Goal: Task Accomplishment & Management: Use online tool/utility

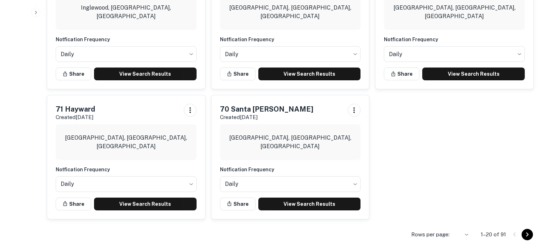
scroll to position [750, 0]
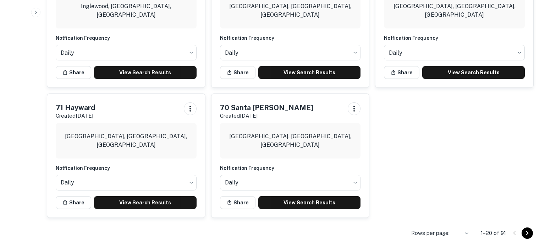
click at [462, 229] on li "50" at bounding box center [461, 231] width 18 height 13
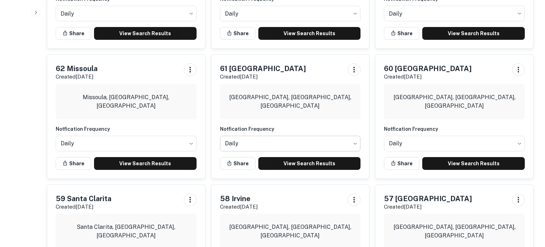
scroll to position [1187, 0]
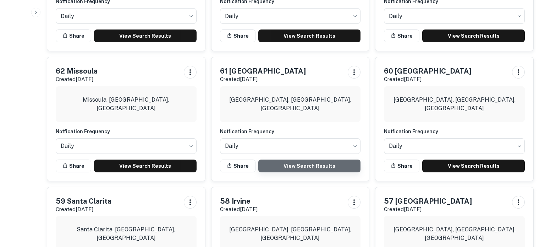
click at [332, 159] on link "View Search Results" at bounding box center [309, 165] width 103 height 13
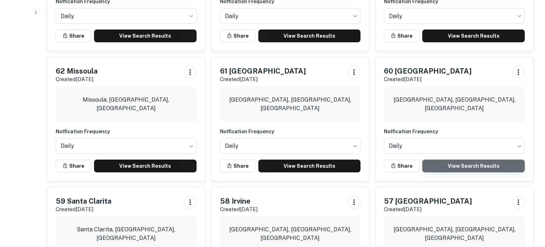
click at [465, 159] on link "View Search Results" at bounding box center [473, 165] width 103 height 13
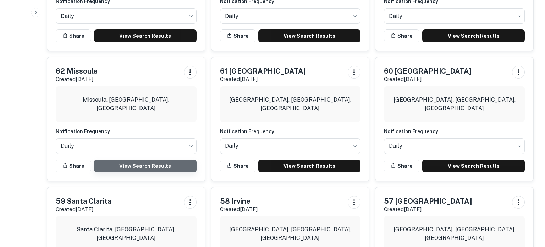
click at [139, 159] on link "View Search Results" at bounding box center [145, 165] width 103 height 13
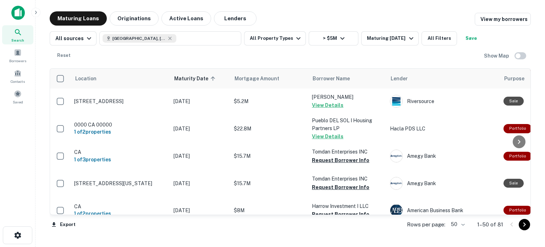
scroll to position [106, 0]
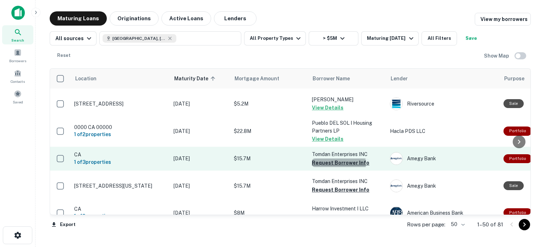
click at [325, 158] on button "Request Borrower Info" at bounding box center [340, 162] width 57 height 9
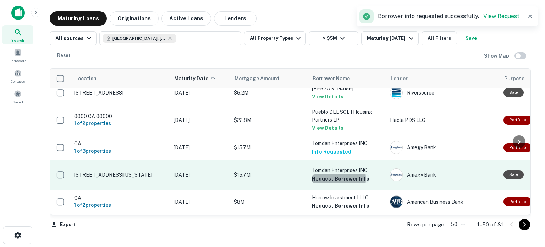
click at [329, 174] on button "Request Borrower Info" at bounding box center [340, 178] width 57 height 9
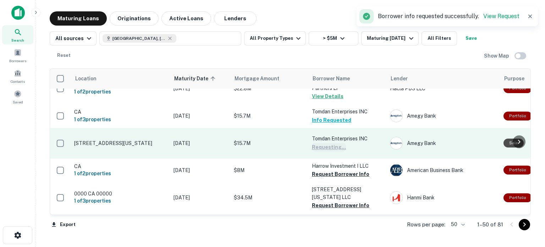
scroll to position [161, 0]
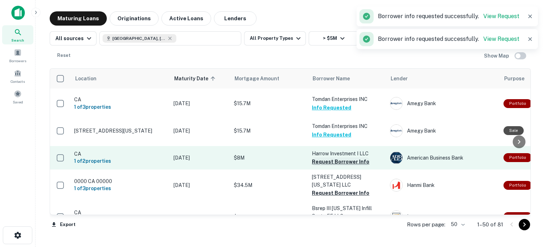
click at [333, 157] on button "Request Borrower Info" at bounding box center [340, 161] width 57 height 9
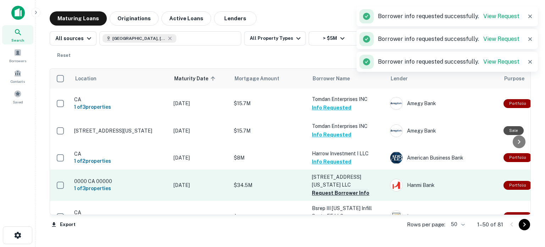
click at [344, 188] on button "Request Borrower Info" at bounding box center [340, 192] width 57 height 9
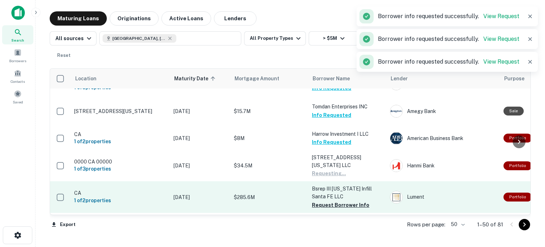
scroll to position [181, 0]
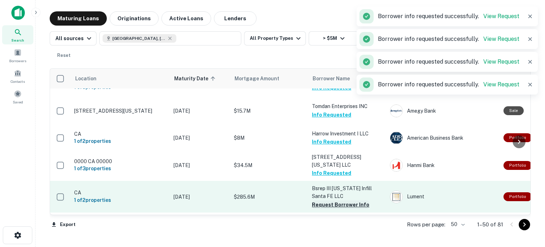
click at [335, 200] on button "Request Borrower Info" at bounding box center [340, 204] width 57 height 9
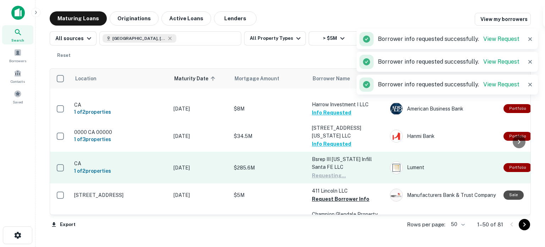
scroll to position [216, 0]
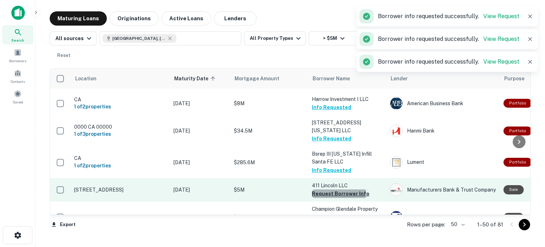
click at [329, 189] on button "Request Borrower Info" at bounding box center [340, 193] width 57 height 9
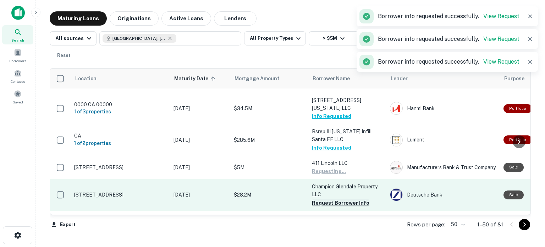
scroll to position [250, 0]
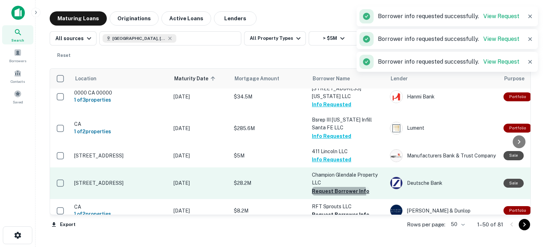
click at [333, 187] on button "Request Borrower Info" at bounding box center [340, 191] width 57 height 9
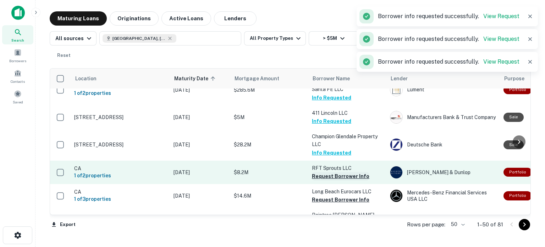
click at [335, 172] on button "Request Borrower Info" at bounding box center [340, 176] width 57 height 9
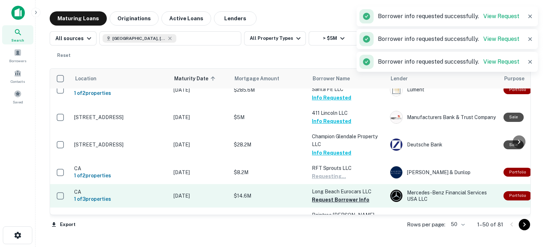
click at [340, 195] on button "Request Borrower Info" at bounding box center [340, 199] width 57 height 9
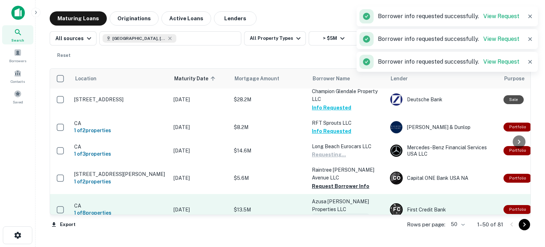
scroll to position [336, 0]
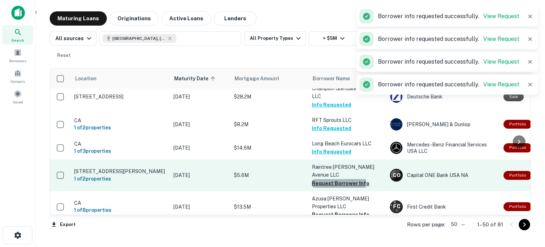
click at [326, 179] on button "Request Borrower Info" at bounding box center [340, 183] width 57 height 9
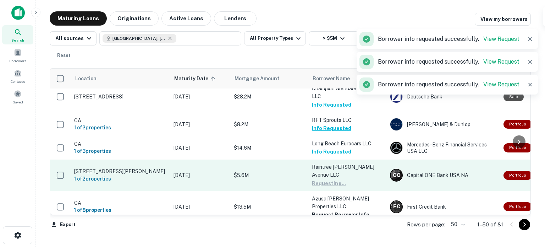
scroll to position [370, 0]
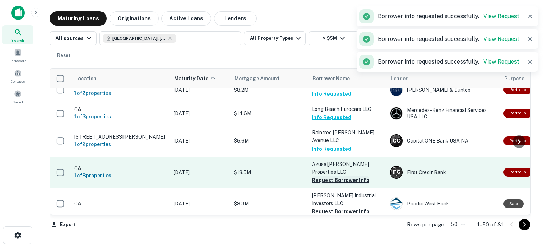
click at [334, 176] on button "Request Borrower Info" at bounding box center [340, 180] width 57 height 9
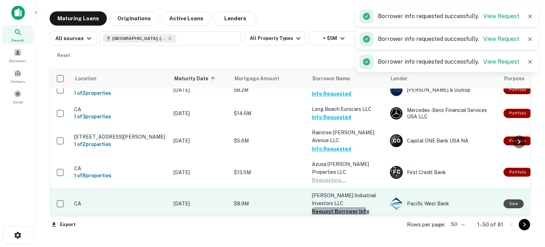
click at [336, 207] on button "Request Borrower Info" at bounding box center [340, 211] width 57 height 9
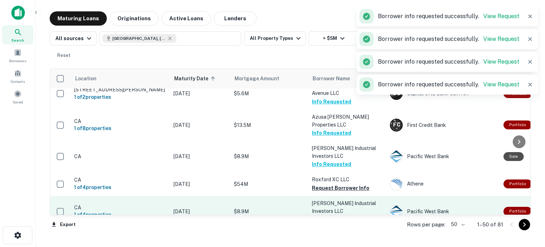
scroll to position [422, 0]
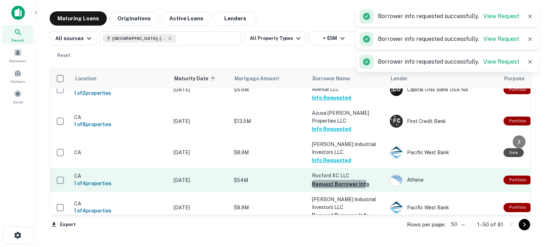
click at [335, 180] on button "Request Borrower Info" at bounding box center [340, 184] width 57 height 9
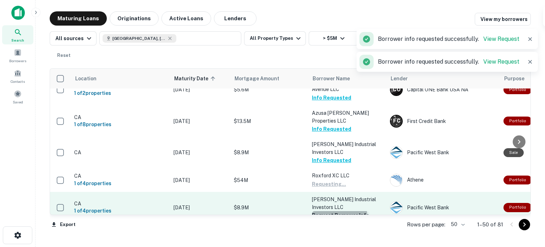
click at [339, 211] on button "Request Borrower Info" at bounding box center [340, 215] width 57 height 9
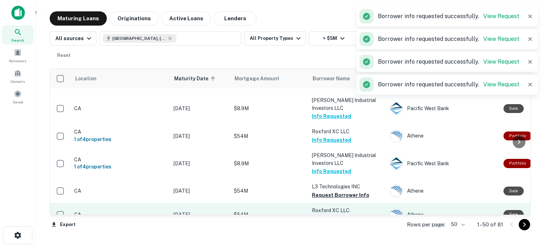
scroll to position [471, 0]
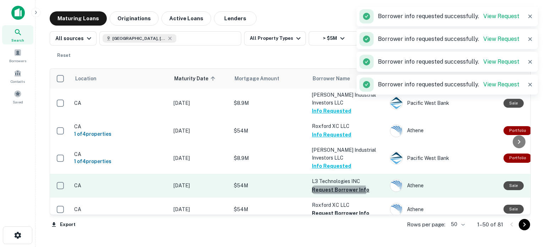
click at [334, 185] on button "Request Borrower Info" at bounding box center [340, 189] width 57 height 9
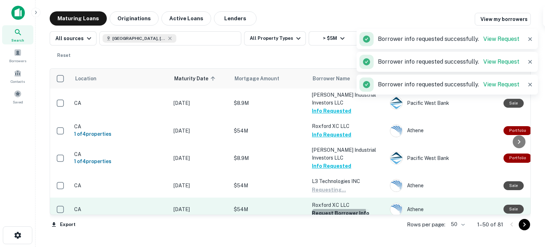
click at [333, 209] on button "Request Borrower Info" at bounding box center [340, 213] width 57 height 9
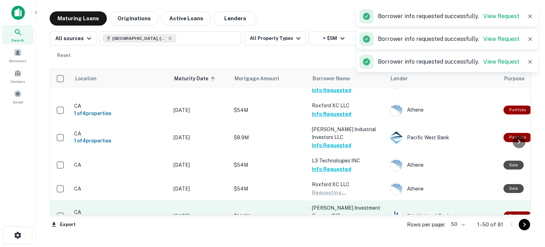
scroll to position [500, 0]
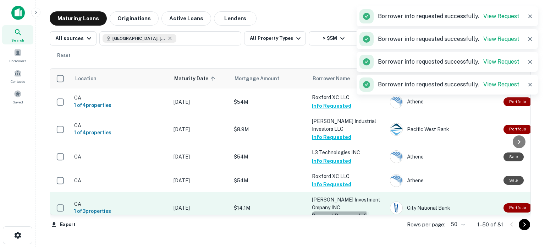
click at [339, 211] on button "Request Borrower Info" at bounding box center [340, 215] width 57 height 9
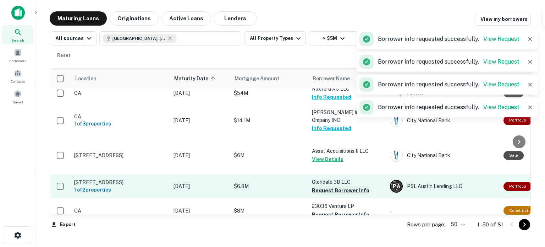
scroll to position [585, 0]
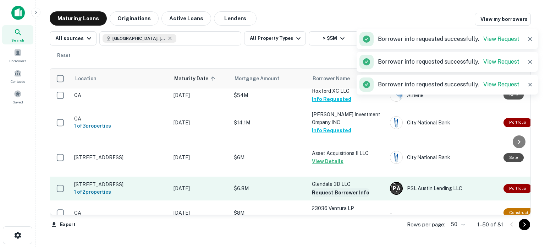
click at [346, 188] on button "Request Borrower Info" at bounding box center [340, 192] width 57 height 9
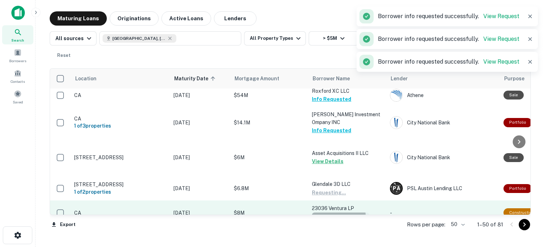
click at [334, 212] on button "Request Borrower Info" at bounding box center [340, 216] width 57 height 9
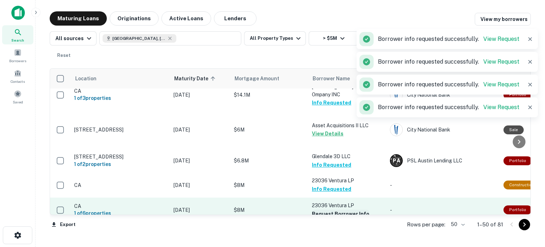
click at [334, 209] on button "Request Borrower Info" at bounding box center [340, 213] width 57 height 9
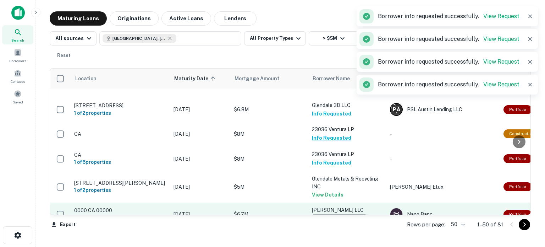
click at [336, 214] on button "Request Borrower Info" at bounding box center [340, 218] width 57 height 9
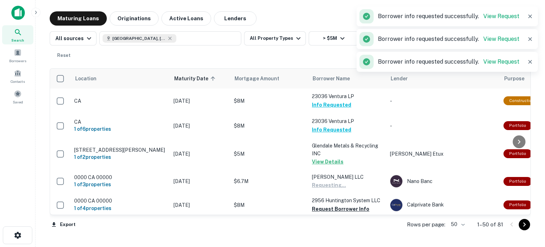
scroll to position [702, 0]
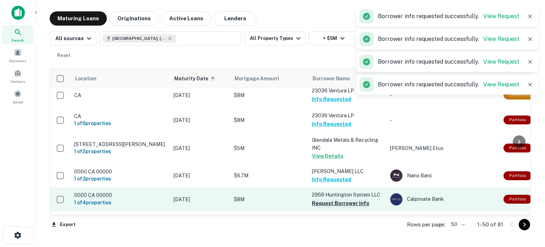
click at [336, 199] on button "Request Borrower Info" at bounding box center [340, 203] width 57 height 9
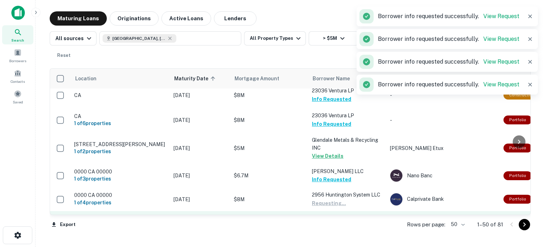
click at [336, 222] on button "Request Borrower Info" at bounding box center [340, 226] width 57 height 9
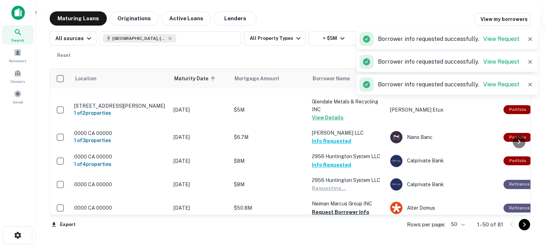
scroll to position [752, 0]
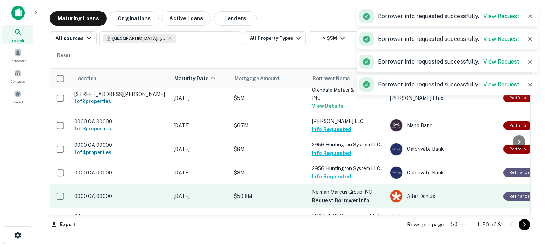
click at [339, 196] on button "Request Borrower Info" at bounding box center [340, 200] width 57 height 9
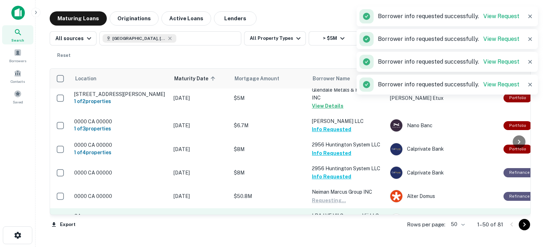
click at [345, 219] on button "Request Borrower Info" at bounding box center [340, 223] width 57 height 9
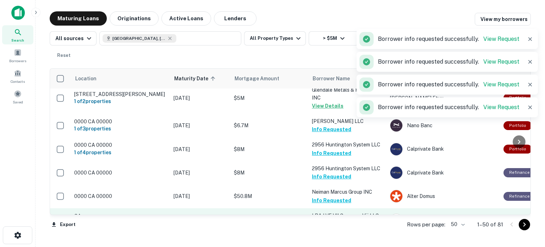
scroll to position [781, 0]
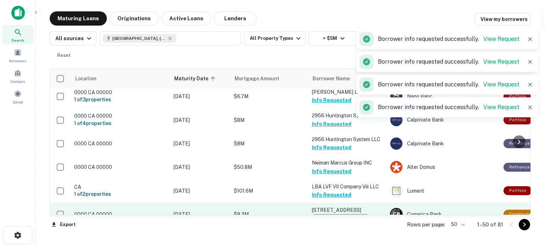
click at [346, 214] on button "Request Borrower Info" at bounding box center [340, 218] width 57 height 9
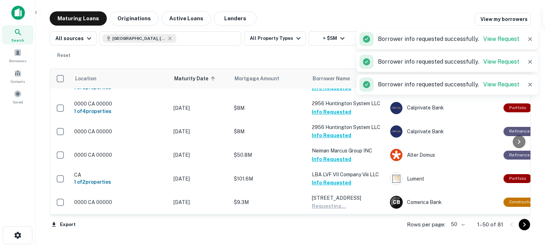
click at [341, 233] on button "Request Borrower Info" at bounding box center [340, 237] width 57 height 9
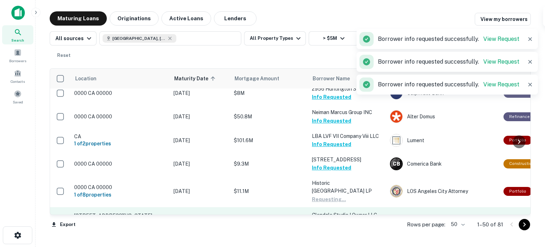
scroll to position [844, 0]
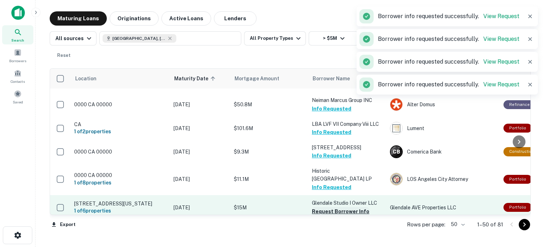
click at [342, 207] on button "Request Borrower Info" at bounding box center [340, 211] width 57 height 9
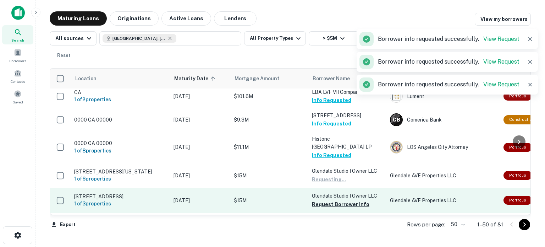
scroll to position [887, 0]
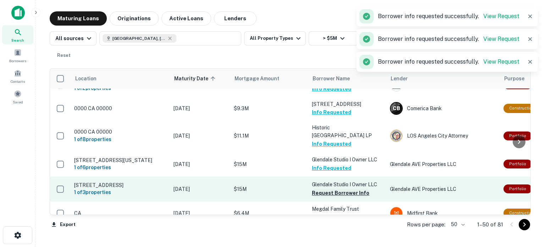
click at [345, 188] on button "Request Borrower Info" at bounding box center [340, 192] width 57 height 9
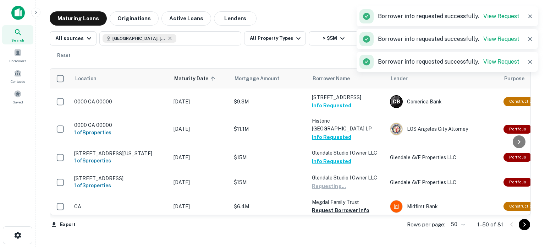
scroll to position [899, 0]
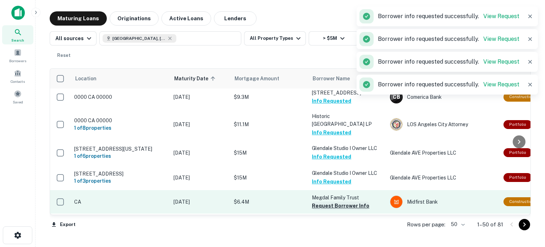
click at [345, 201] on button "Request Borrower Info" at bounding box center [340, 205] width 57 height 9
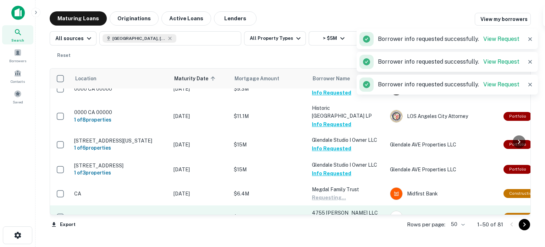
scroll to position [911, 0]
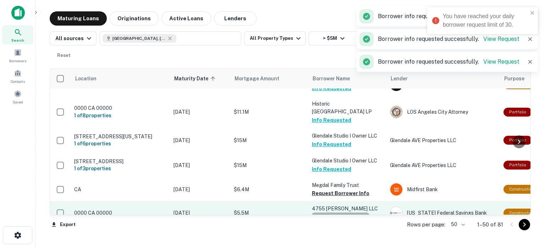
click at [344, 212] on button "Request Borrower Info" at bounding box center [340, 216] width 57 height 9
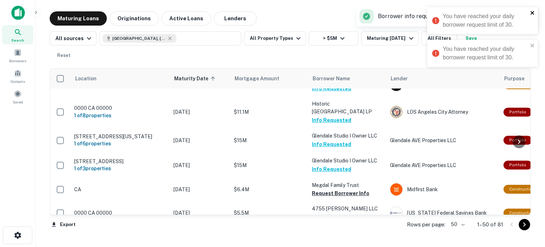
click at [532, 12] on icon "close" at bounding box center [532, 13] width 5 height 6
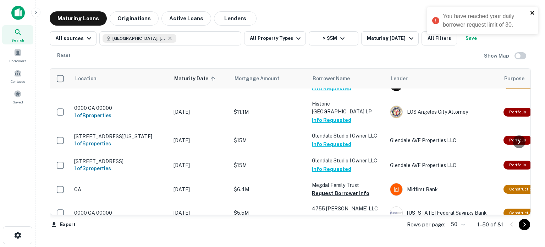
click at [534, 14] on icon "close" at bounding box center [533, 13] width 4 height 4
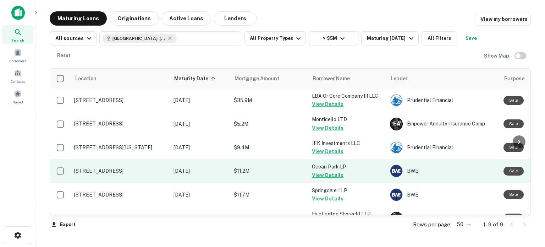
scroll to position [90, 0]
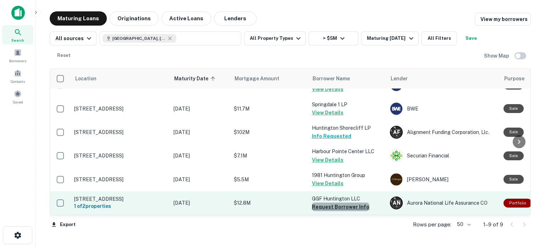
click at [345, 204] on button "Request Borrower Info" at bounding box center [340, 206] width 57 height 9
